Goal: Task Accomplishment & Management: Manage account settings

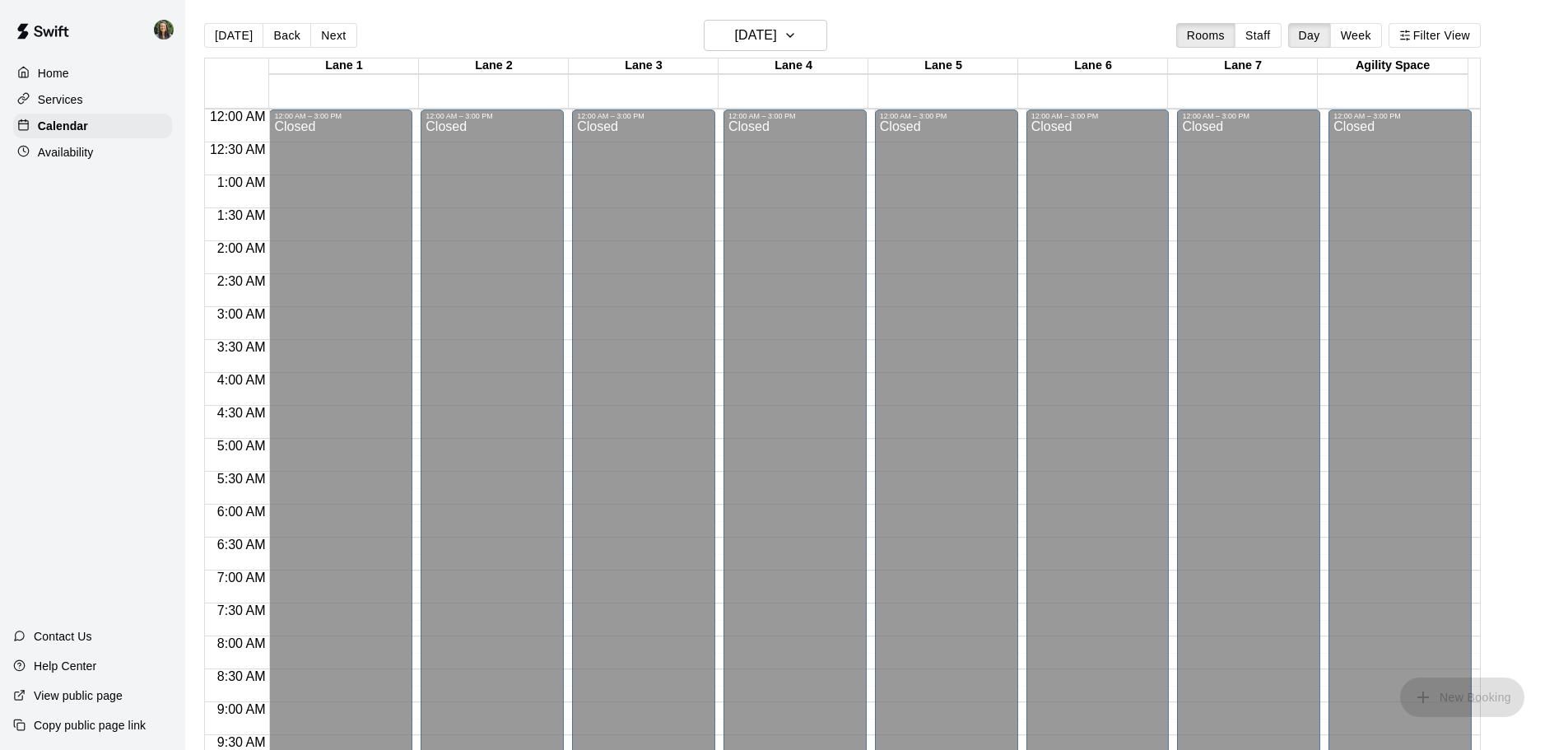
scroll to position [378, 0]
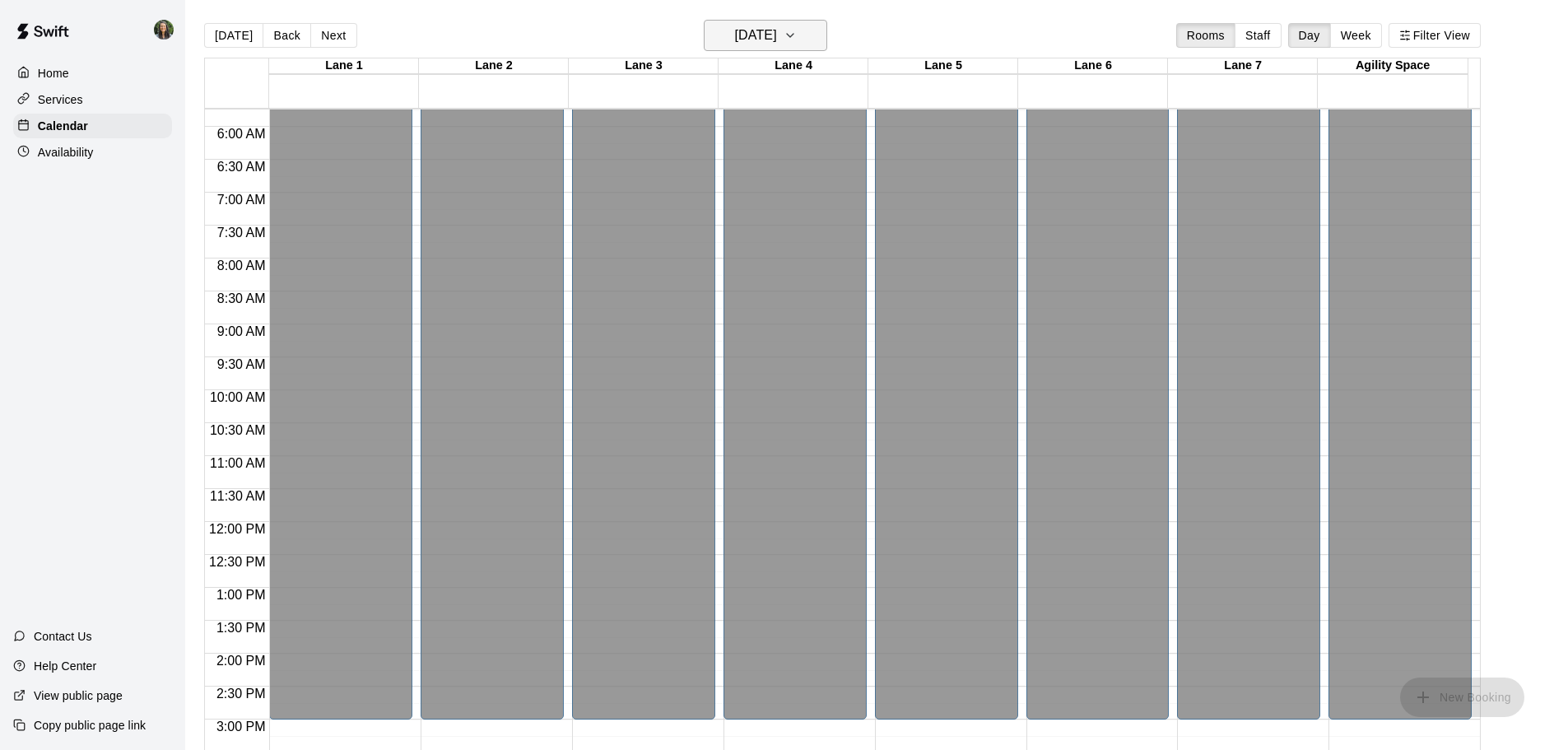
click at [777, 30] on h6 "[DATE]" at bounding box center [756, 35] width 42 height 23
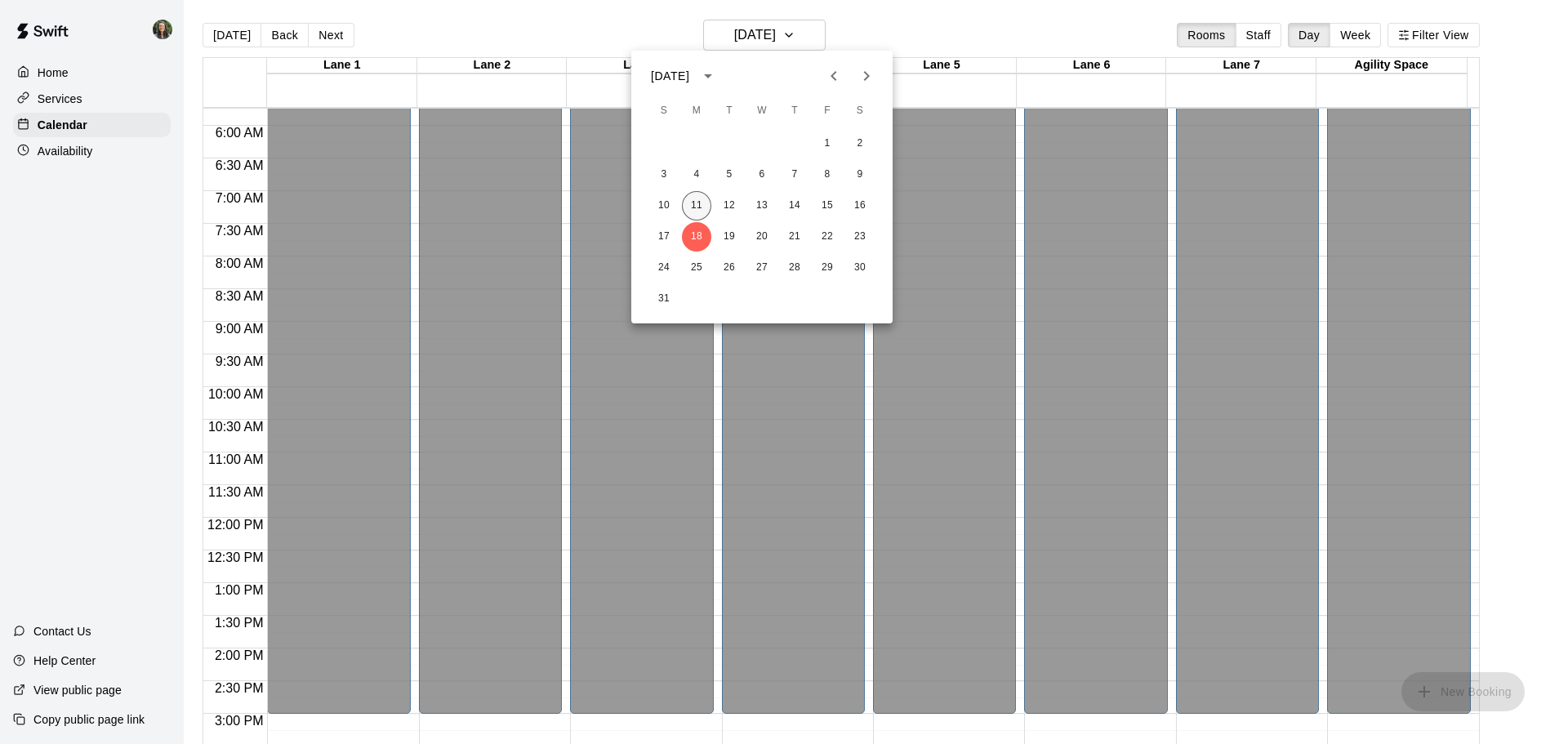
click at [691, 201] on button "11" at bounding box center [696, 206] width 29 height 29
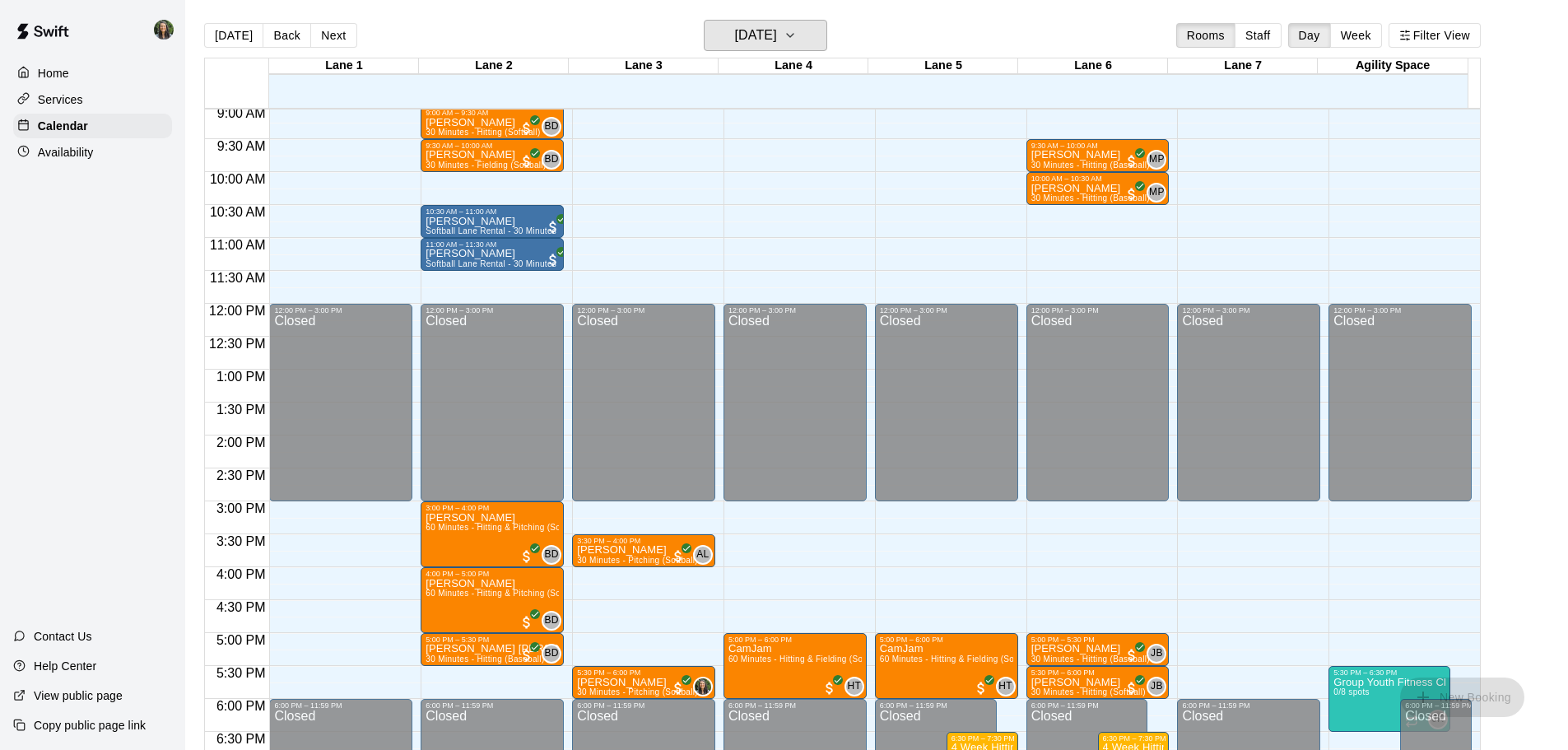
scroll to position [625, 0]
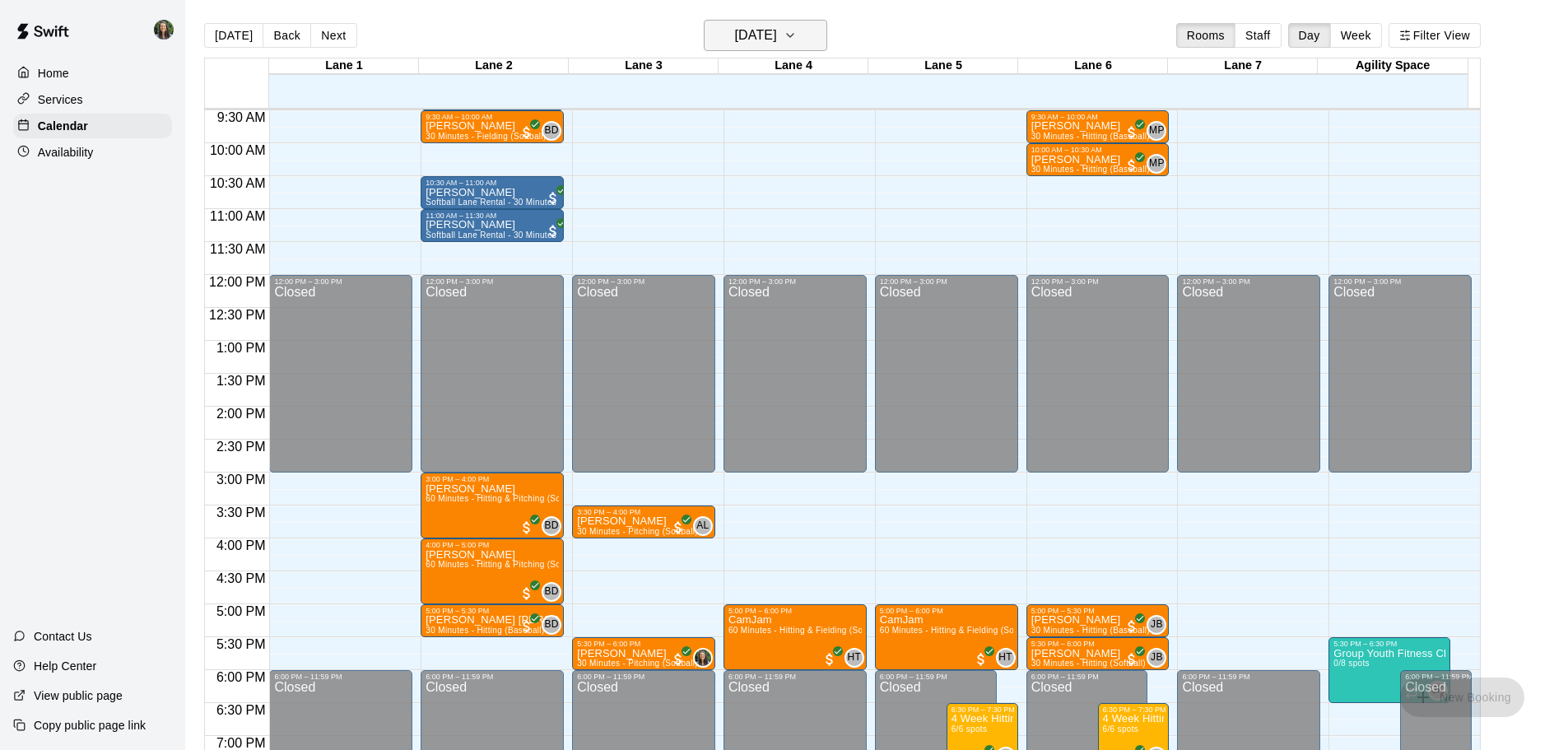
click at [777, 43] on h6 "[DATE]" at bounding box center [756, 35] width 42 height 23
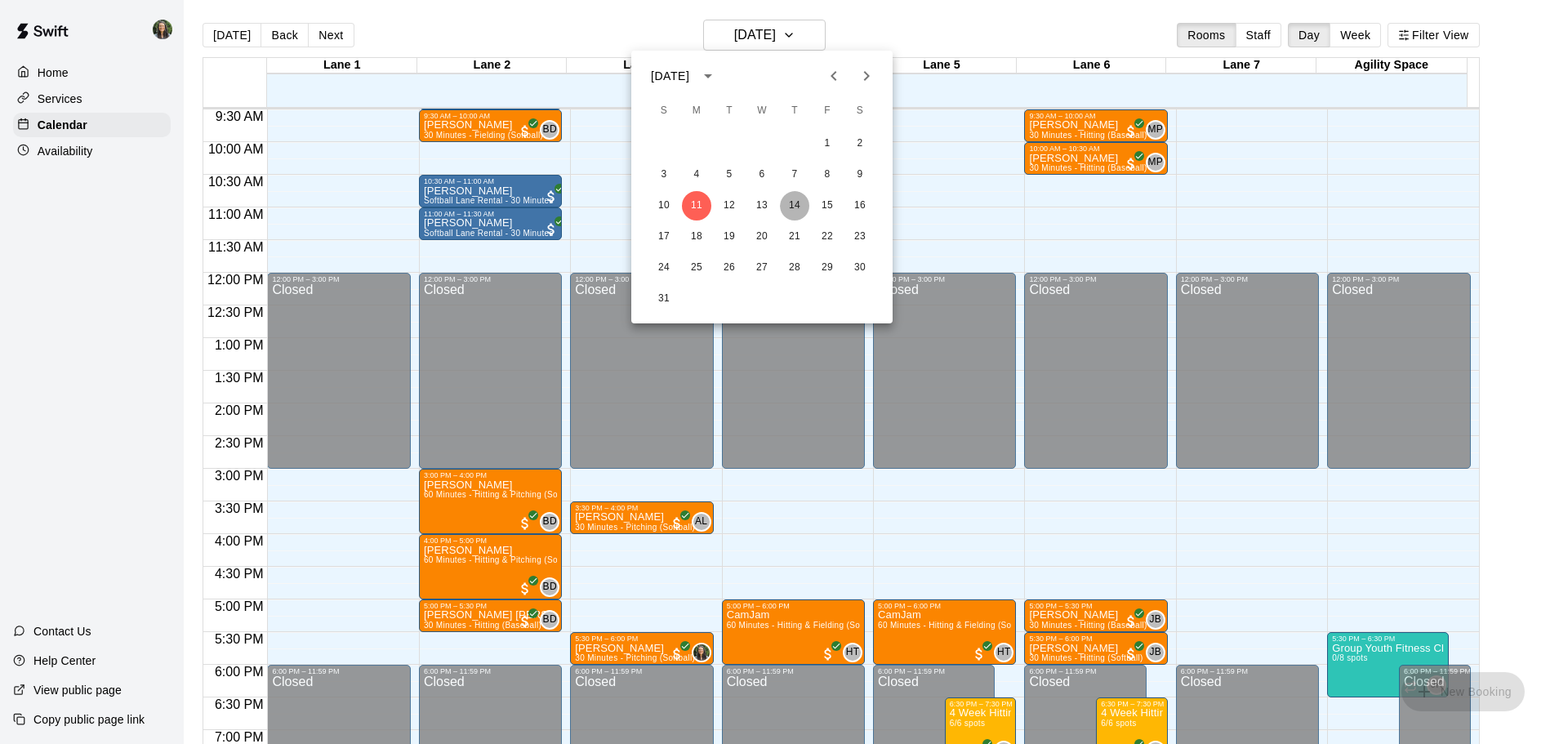
click at [795, 207] on button "14" at bounding box center [795, 206] width 29 height 29
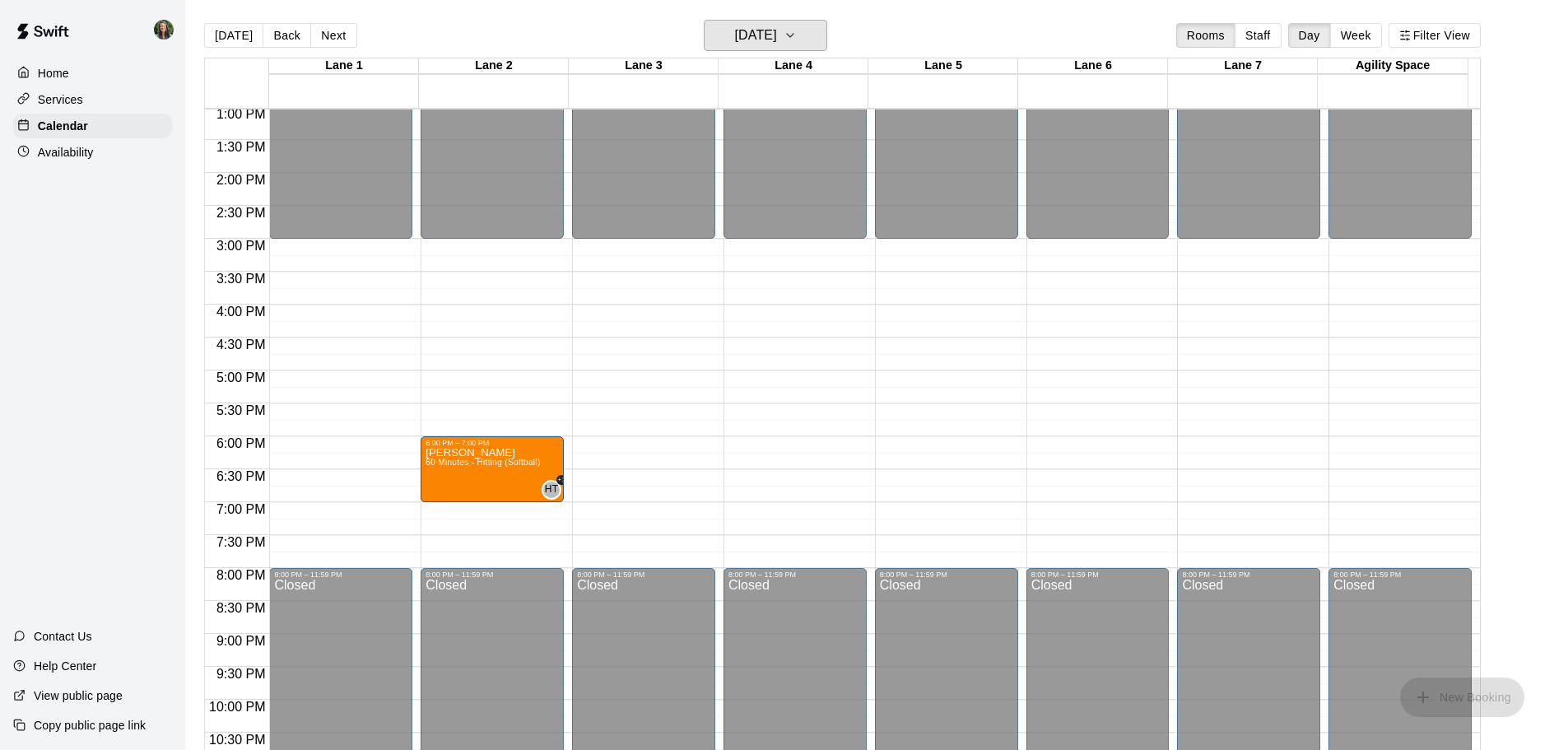
scroll to position [872, 0]
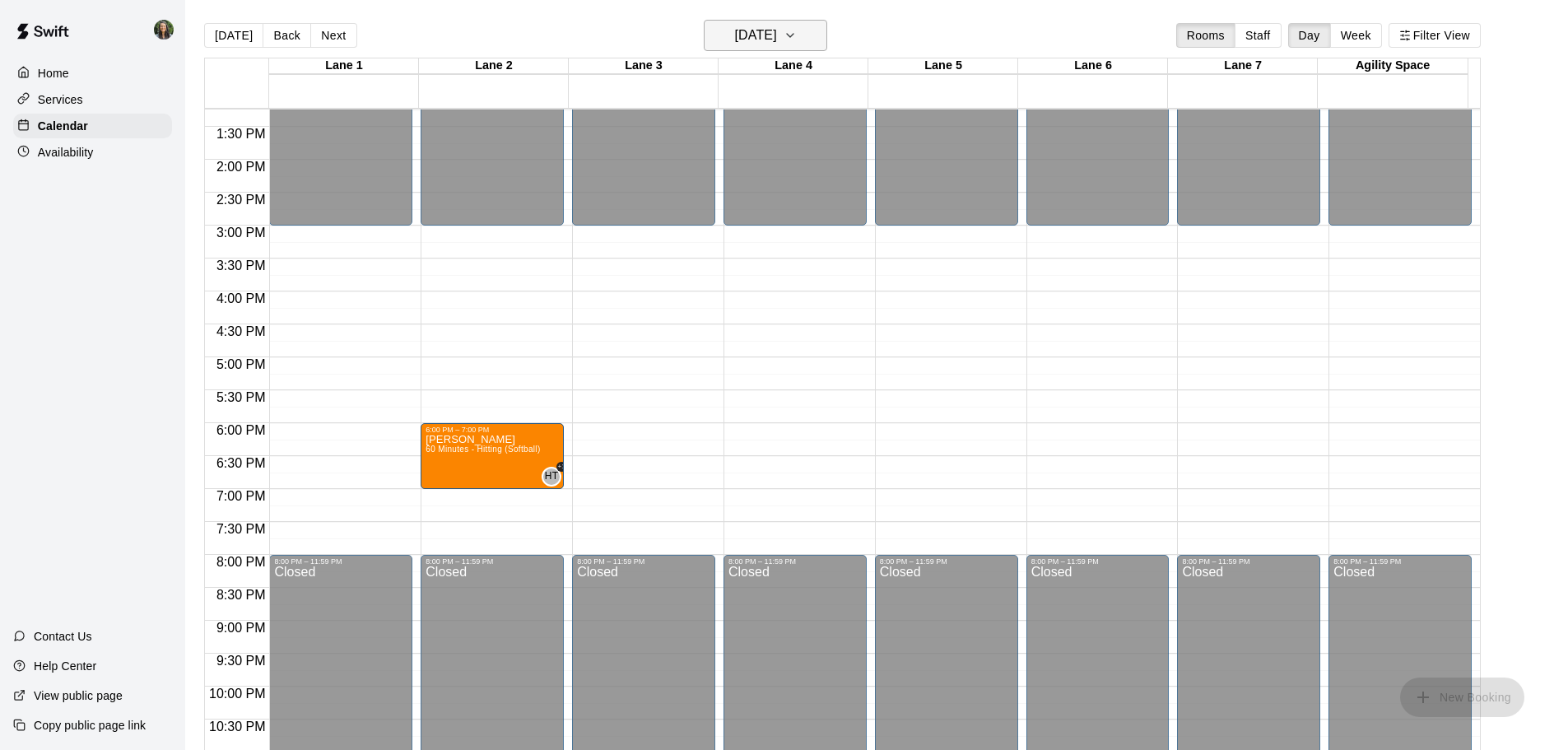
click at [732, 21] on button "[DATE]" at bounding box center [765, 35] width 124 height 31
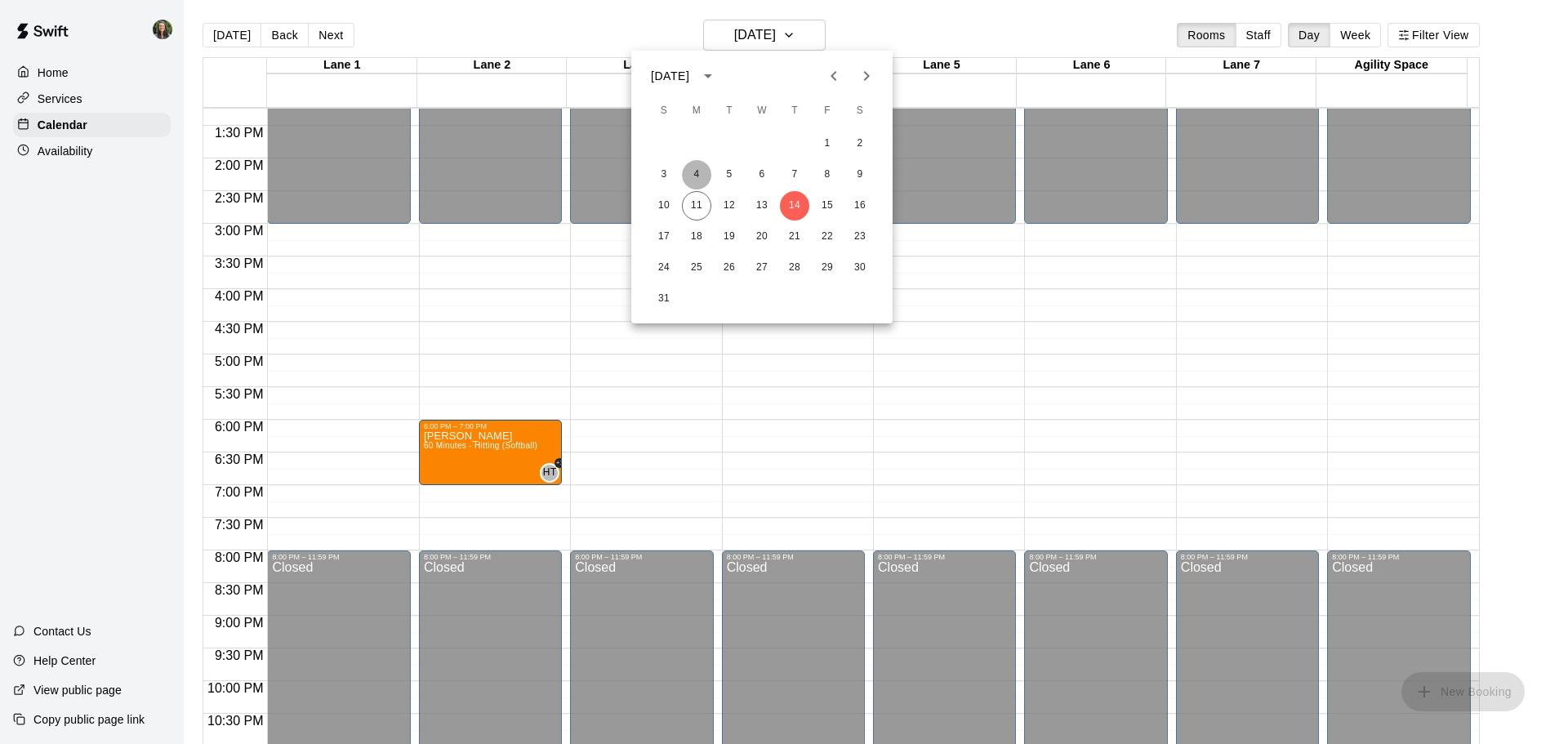
click at [700, 174] on button "4" at bounding box center [696, 175] width 29 height 29
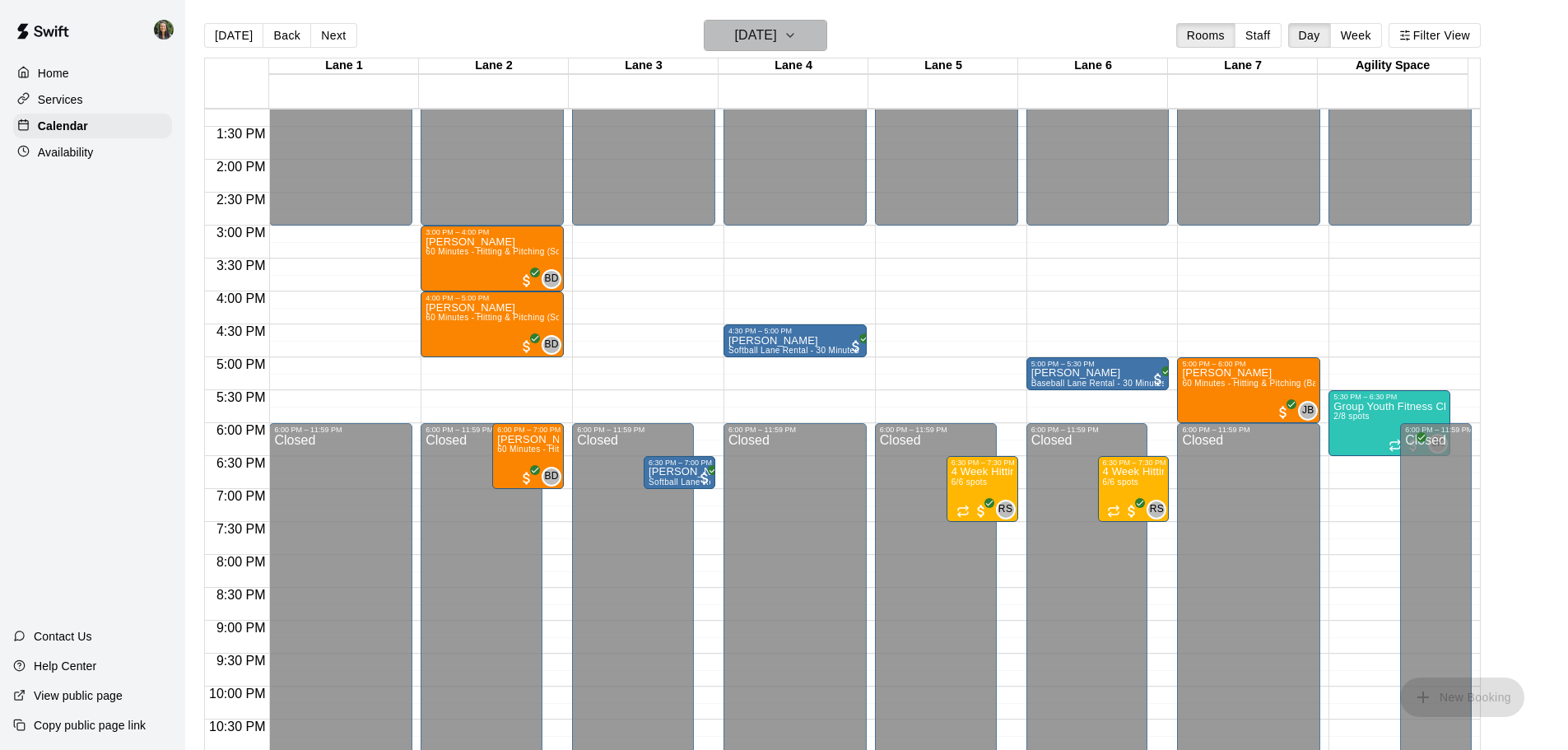
click at [777, 30] on h6 "[DATE]" at bounding box center [756, 35] width 42 height 23
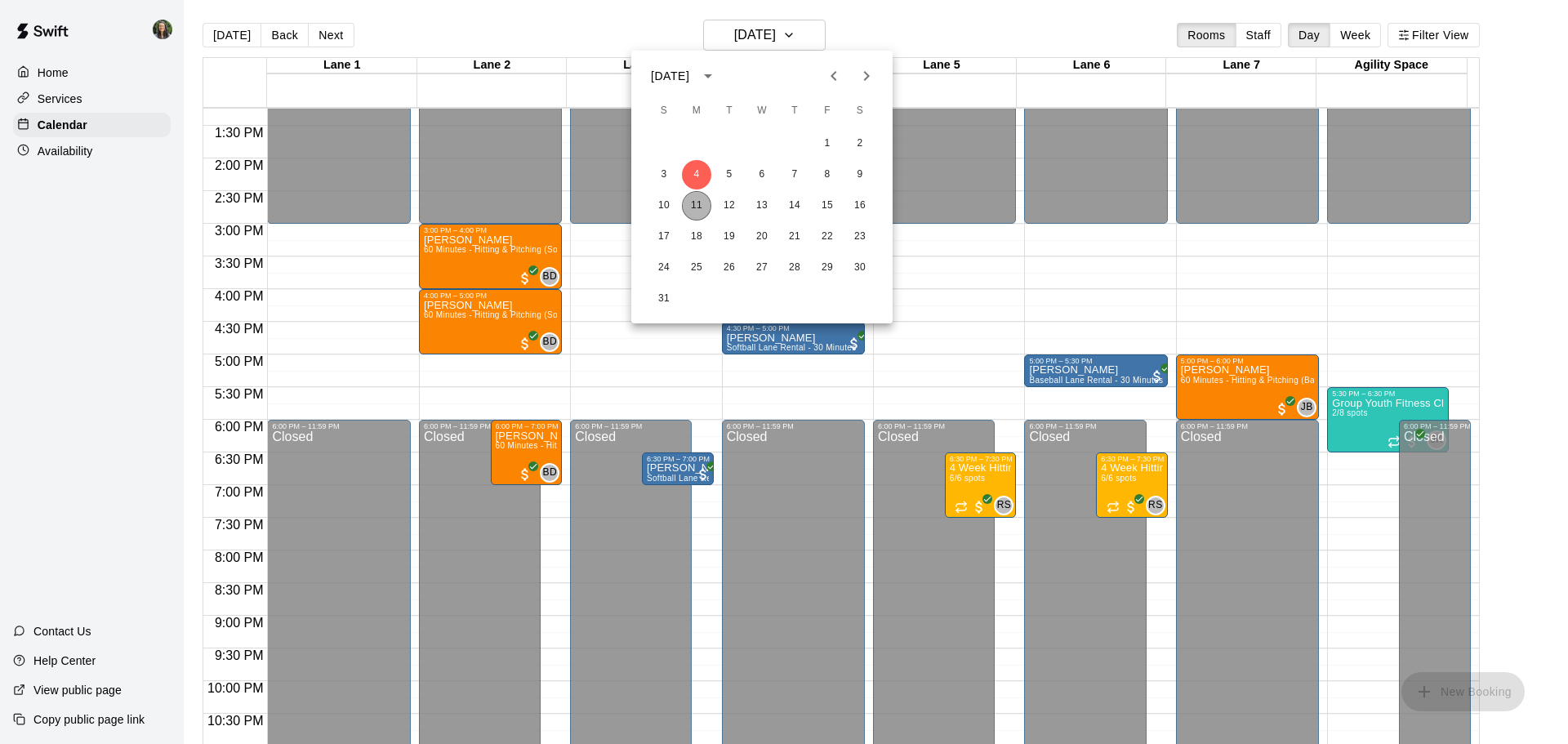
click at [698, 201] on button "11" at bounding box center [696, 206] width 29 height 29
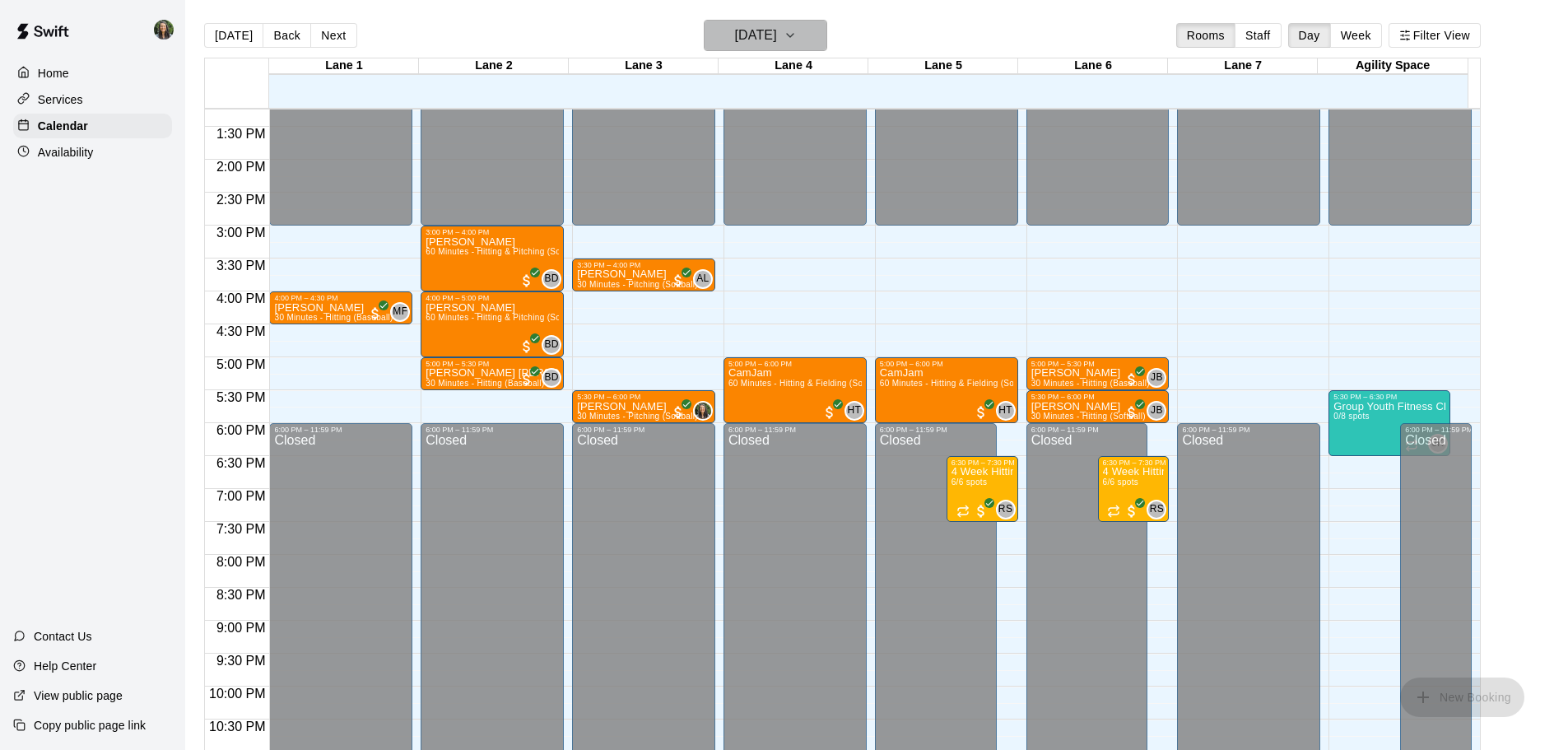
click at [777, 46] on h6 "[DATE]" at bounding box center [756, 35] width 42 height 23
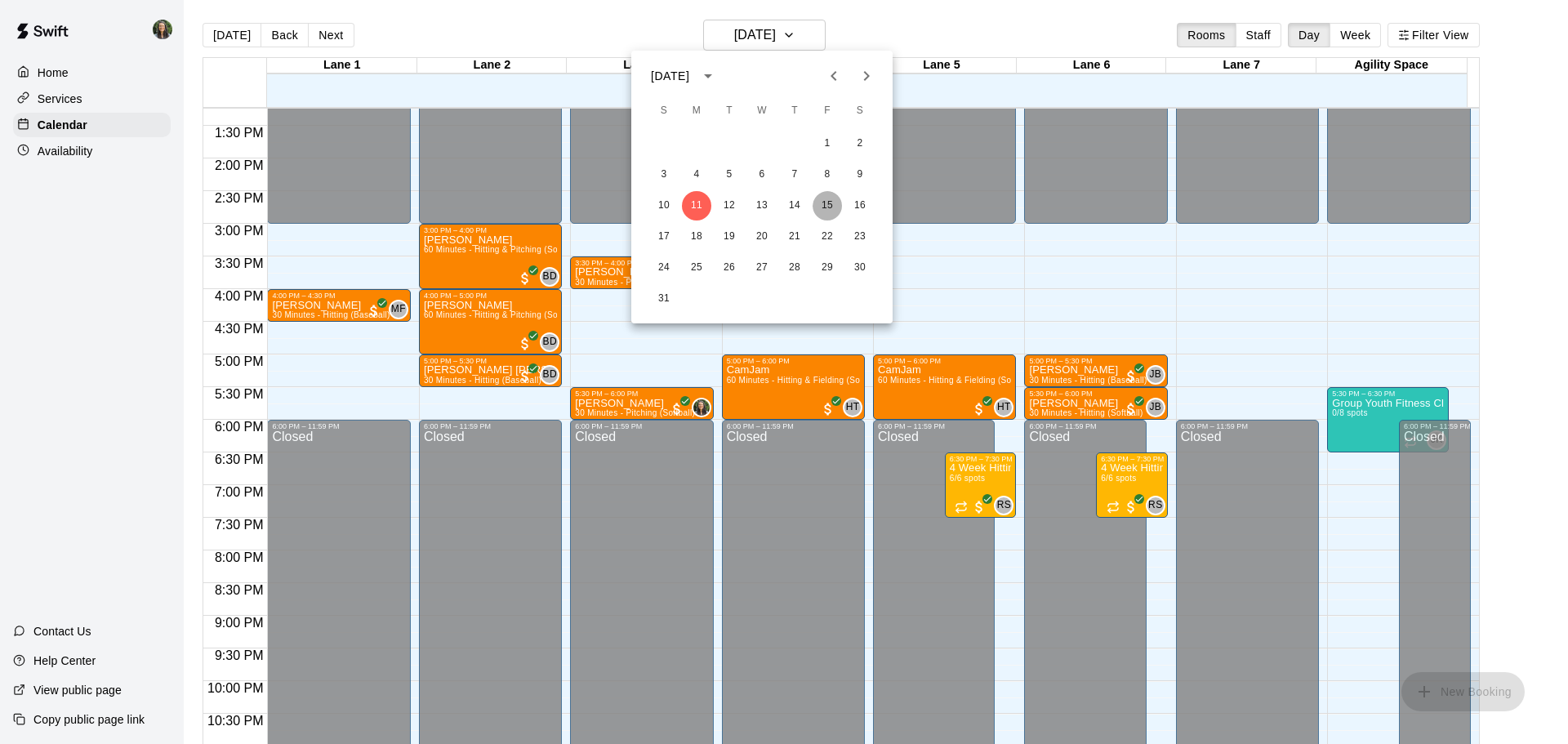
click at [828, 204] on button "15" at bounding box center [827, 206] width 29 height 29
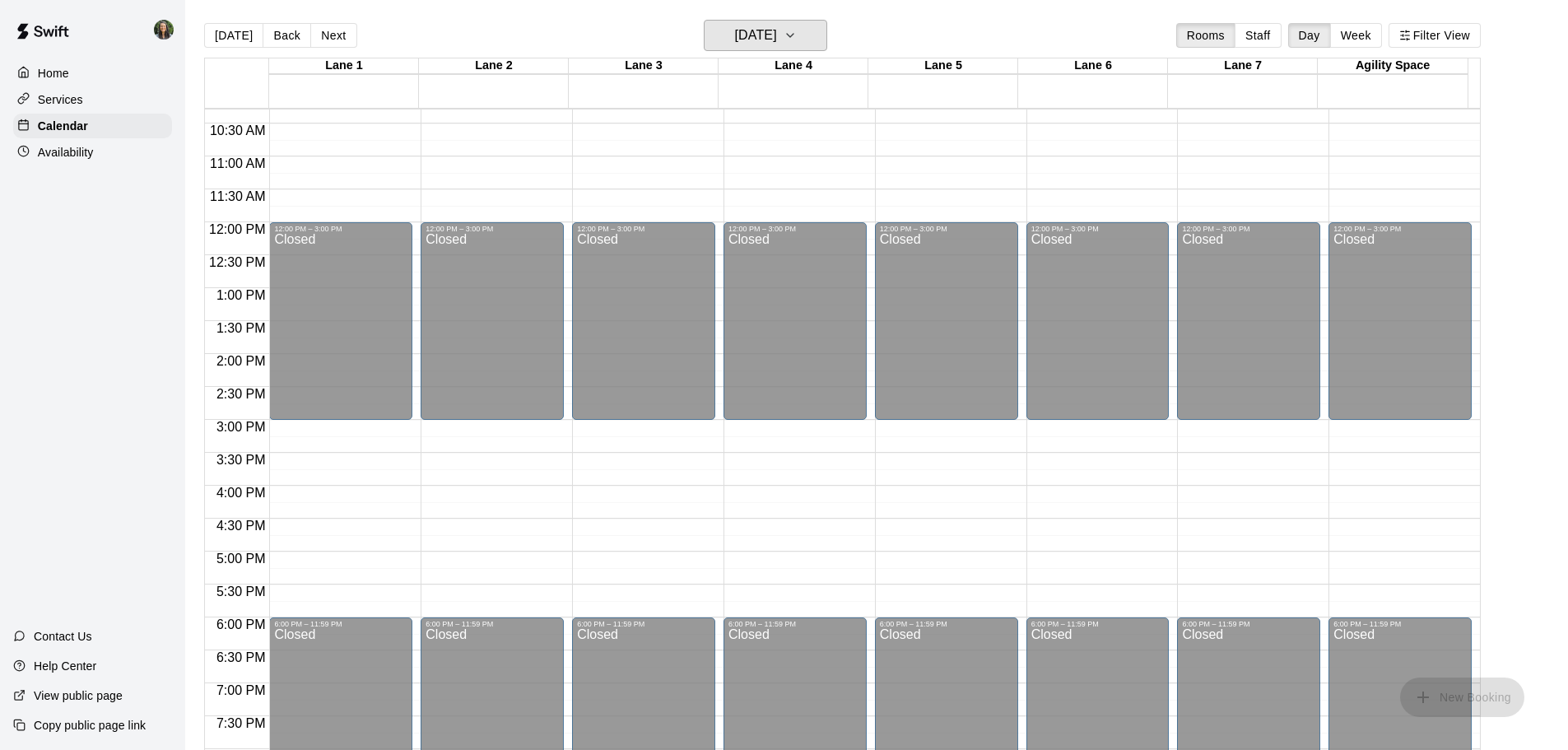
scroll to position [923, 0]
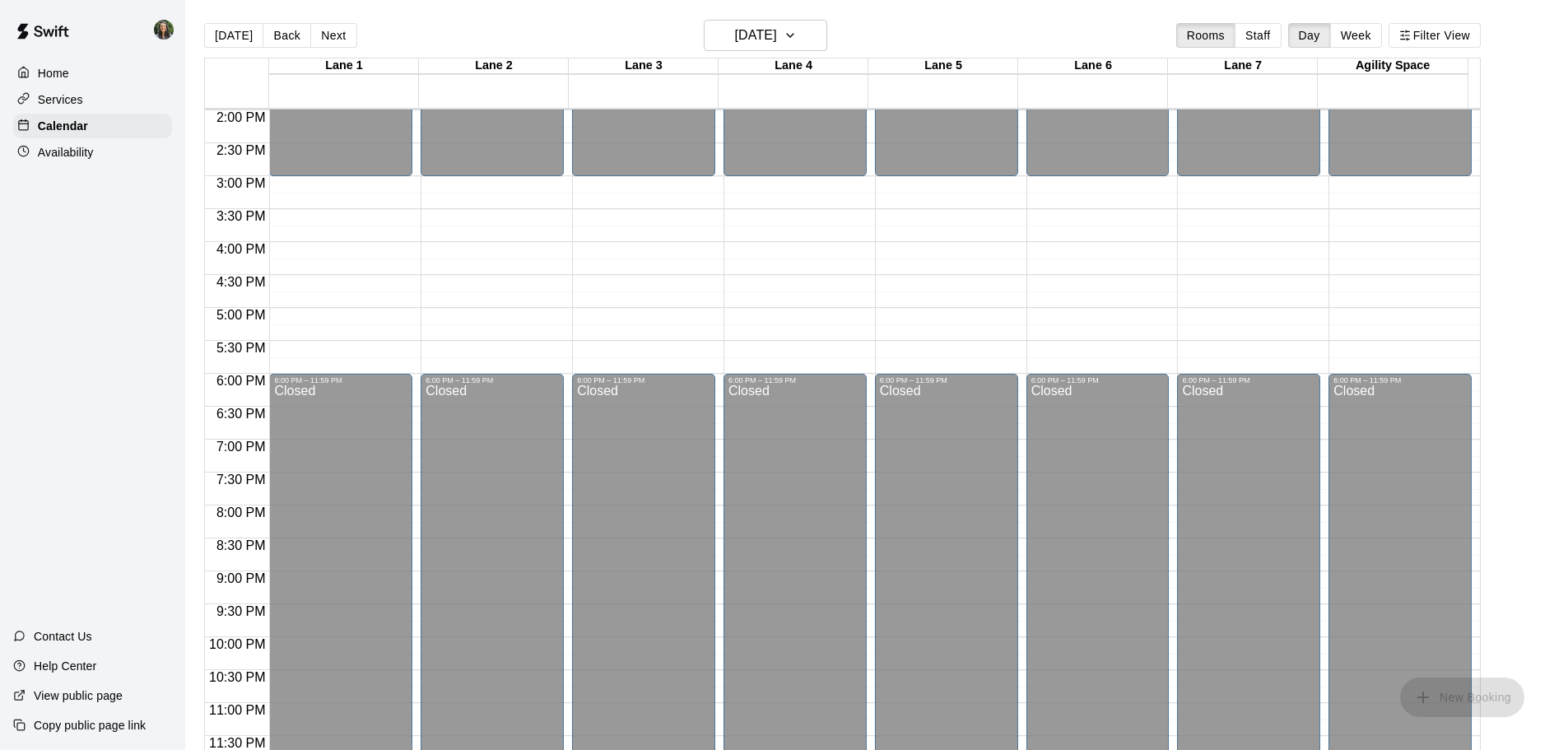
click at [48, 154] on p "Availability" at bounding box center [66, 153] width 56 height 17
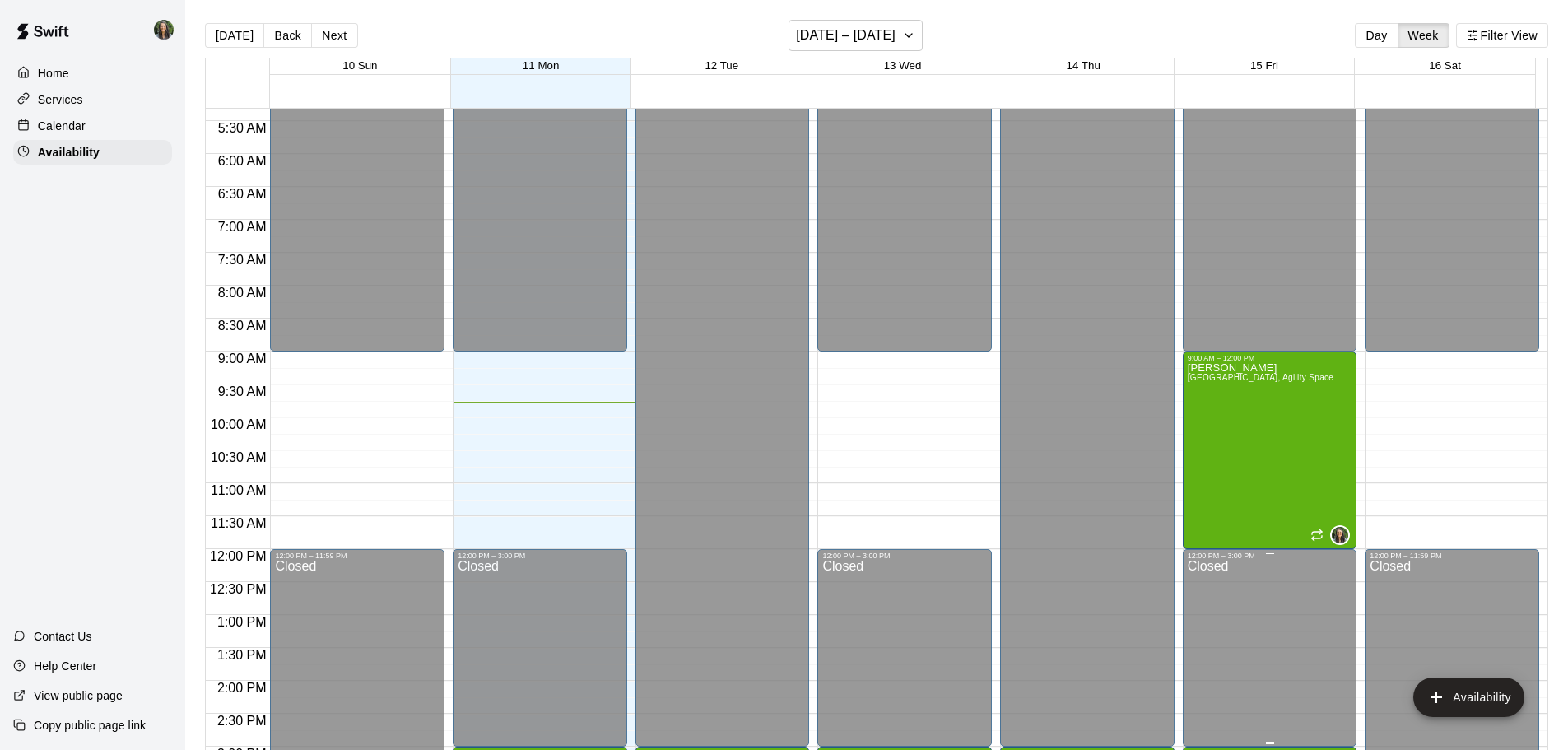
scroll to position [562, 0]
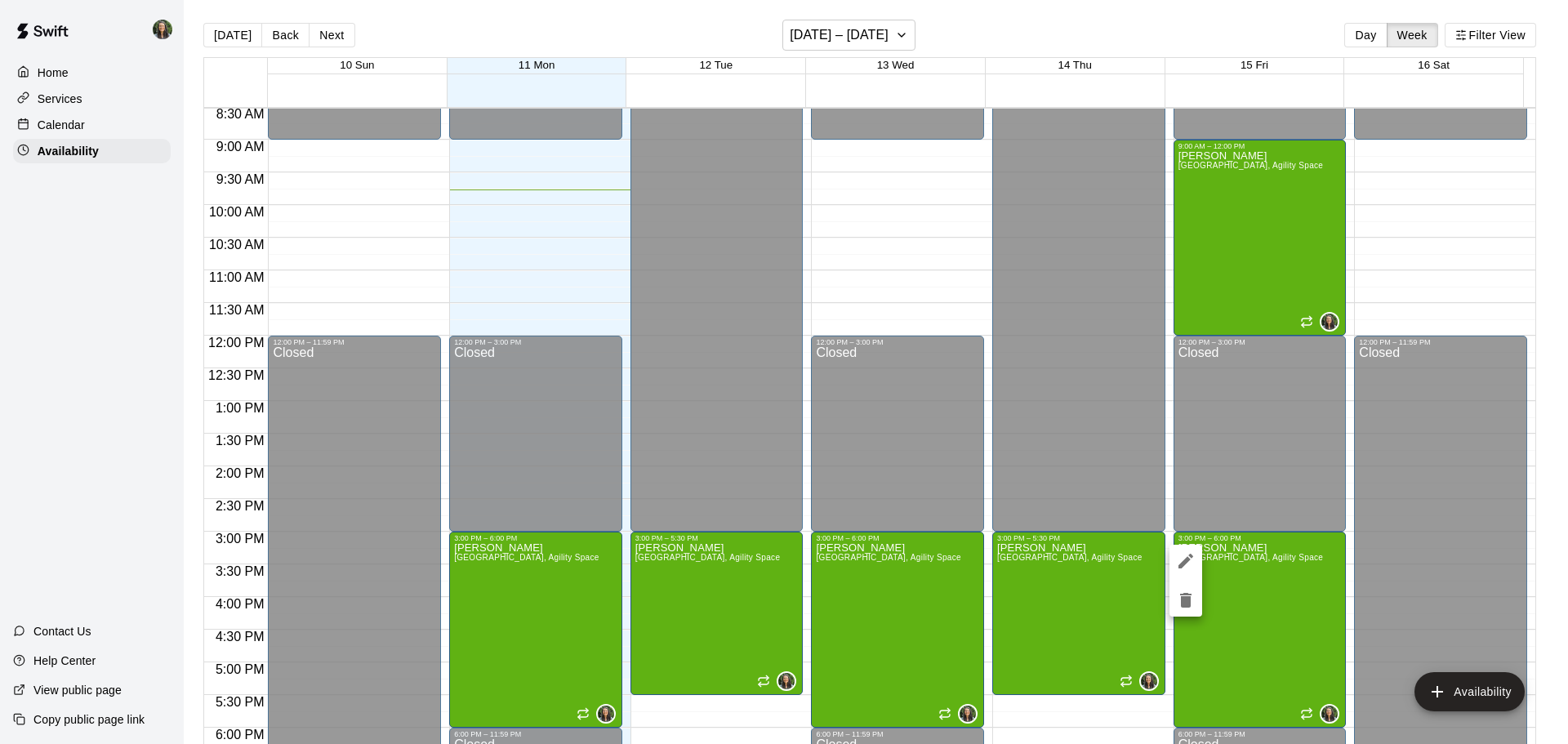
click at [1278, 591] on div at bounding box center [784, 372] width 1568 height 744
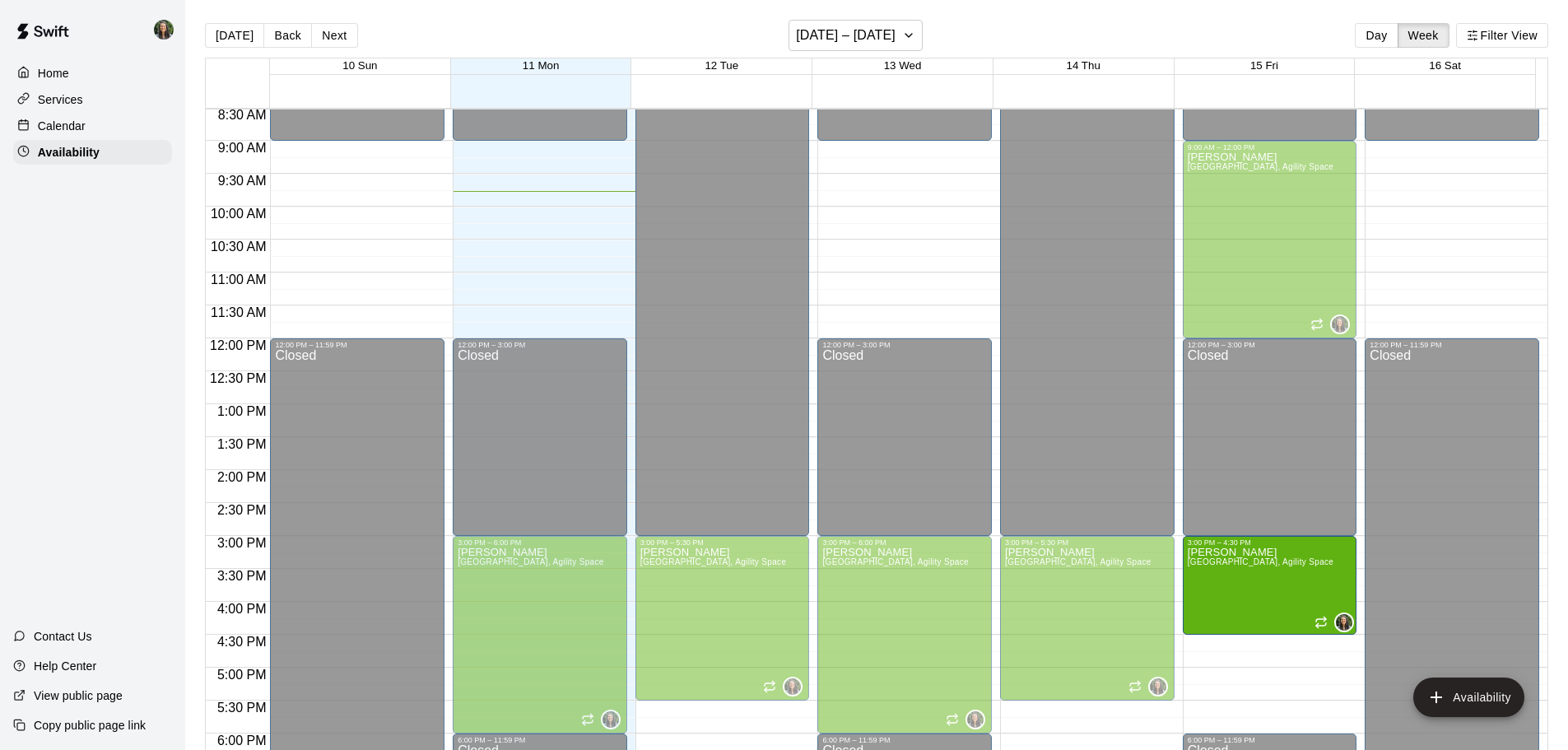
drag, startPoint x: 1257, startPoint y: 729, endPoint x: 1246, endPoint y: 649, distance: 80.8
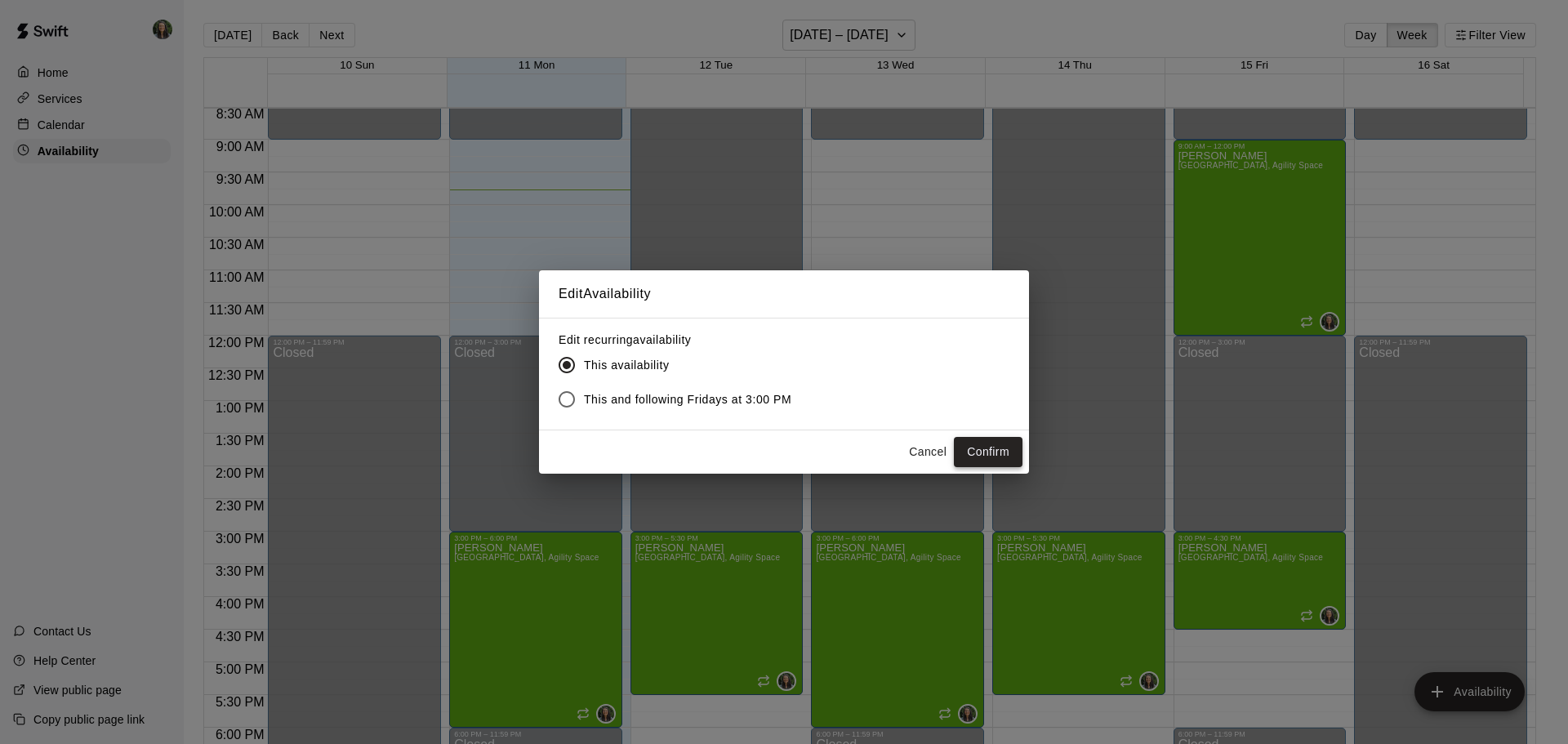
click at [979, 449] on button "Confirm" at bounding box center [989, 452] width 69 height 30
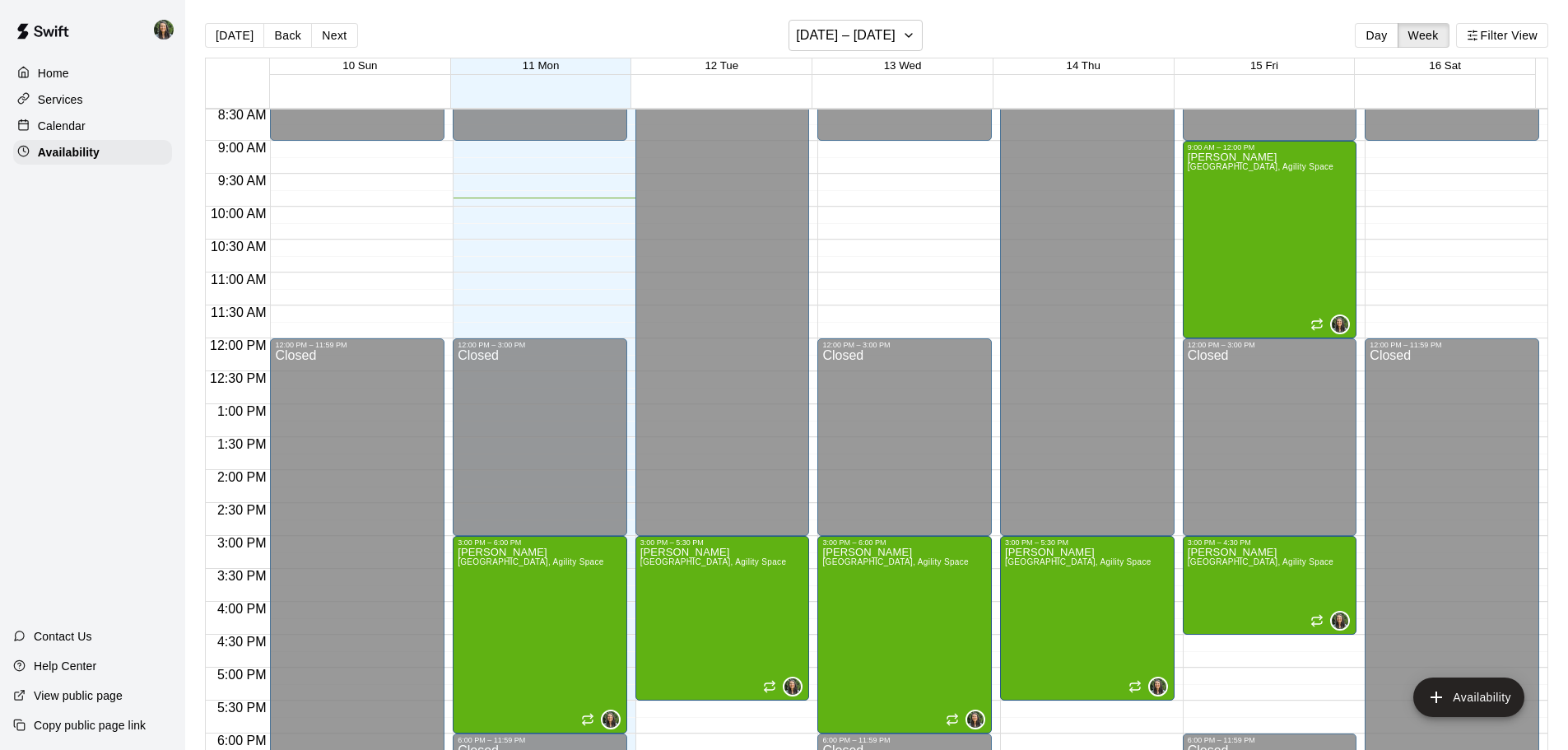
click at [92, 127] on div "Calendar" at bounding box center [92, 126] width 159 height 25
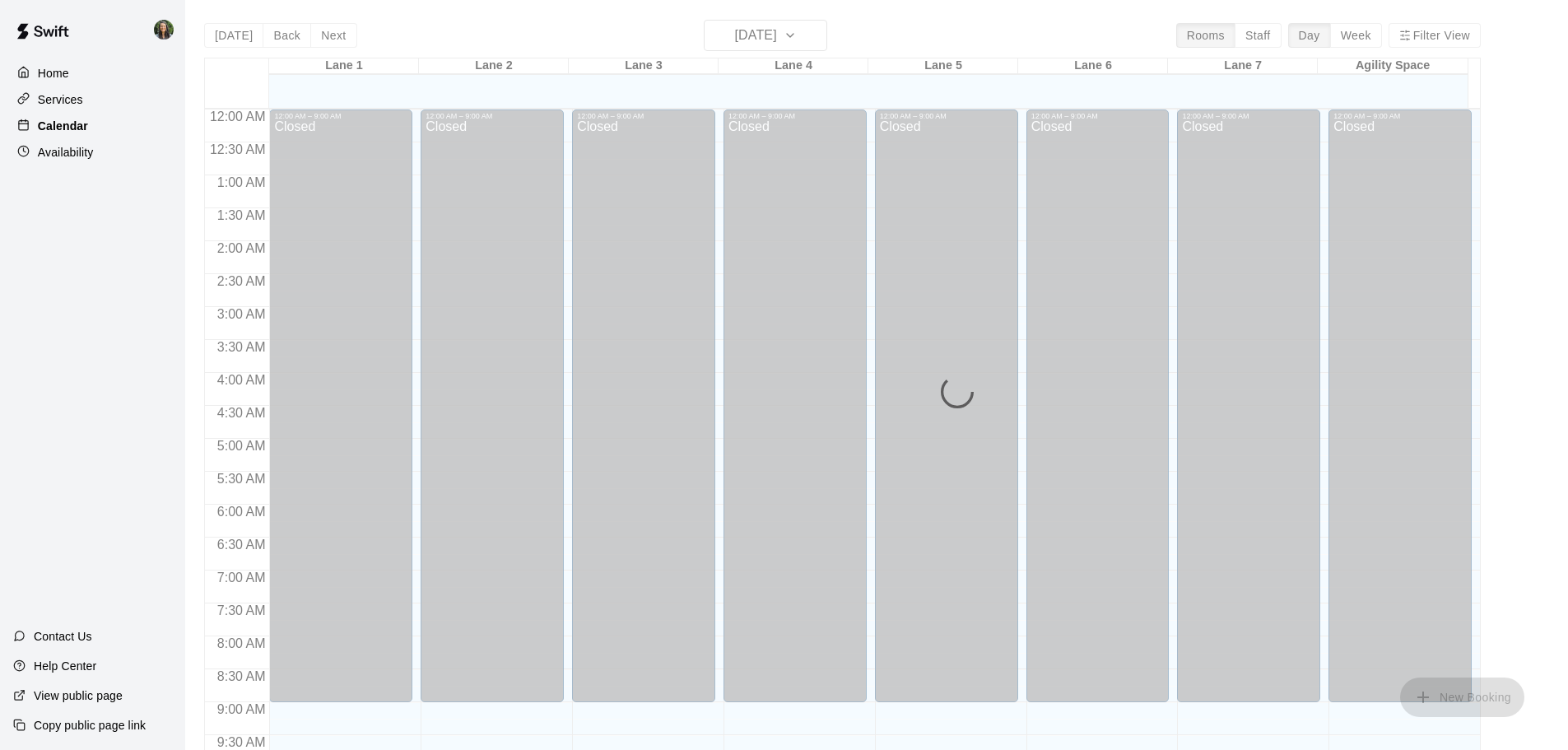
scroll to position [650, 0]
